Goal: Task Accomplishment & Management: Manage account settings

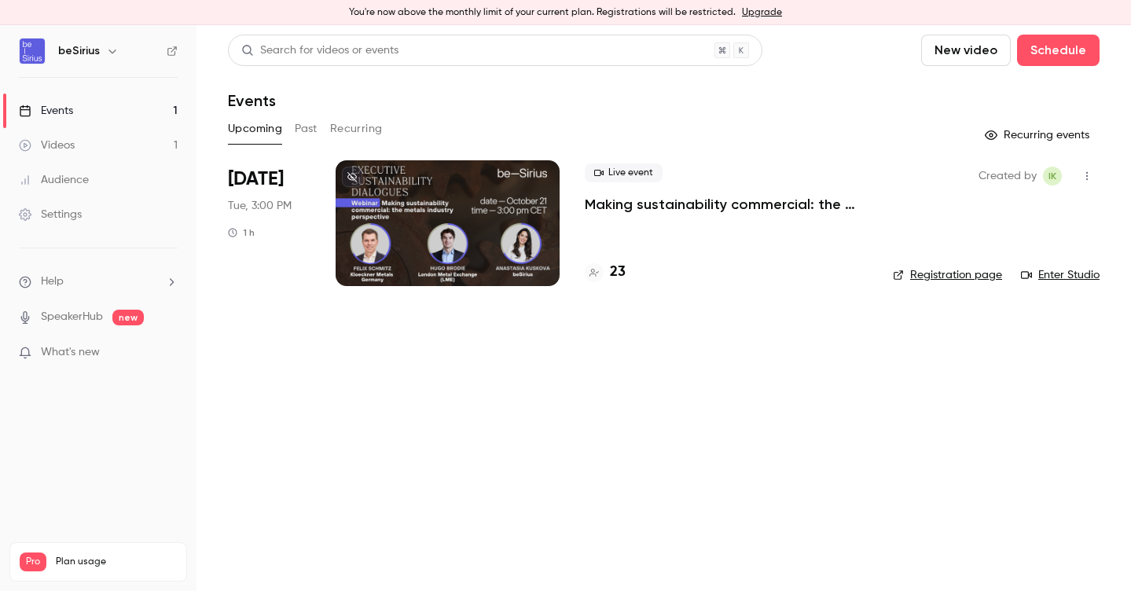
click at [689, 263] on div "23" at bounding box center [726, 272] width 283 height 21
click at [619, 274] on h4 "23" at bounding box center [618, 272] width 16 height 21
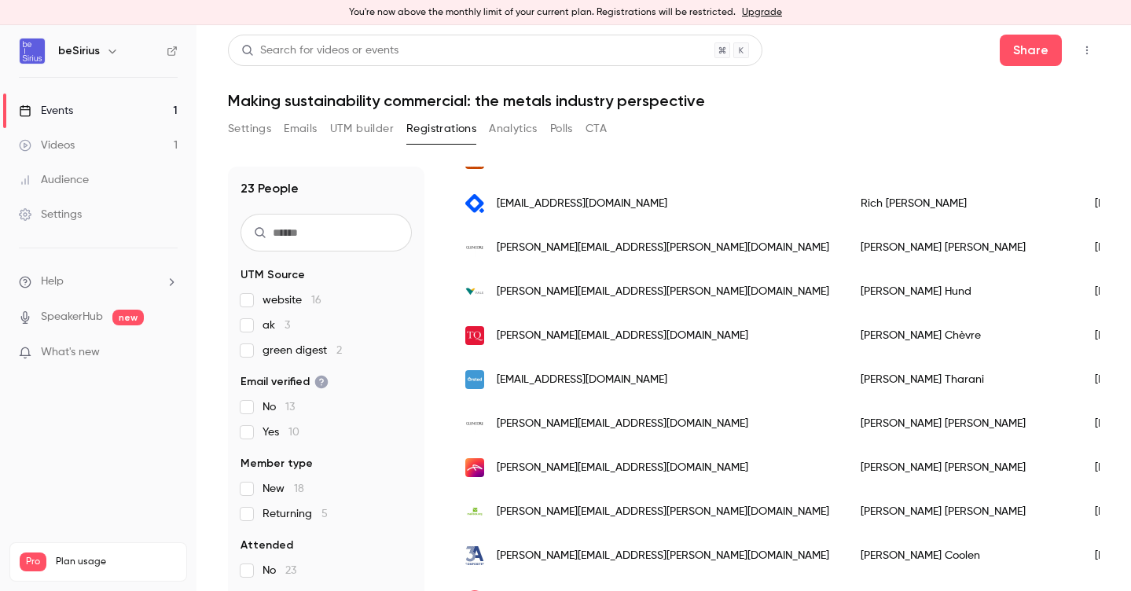
scroll to position [729, 0]
